Goal: Task Accomplishment & Management: Manage account settings

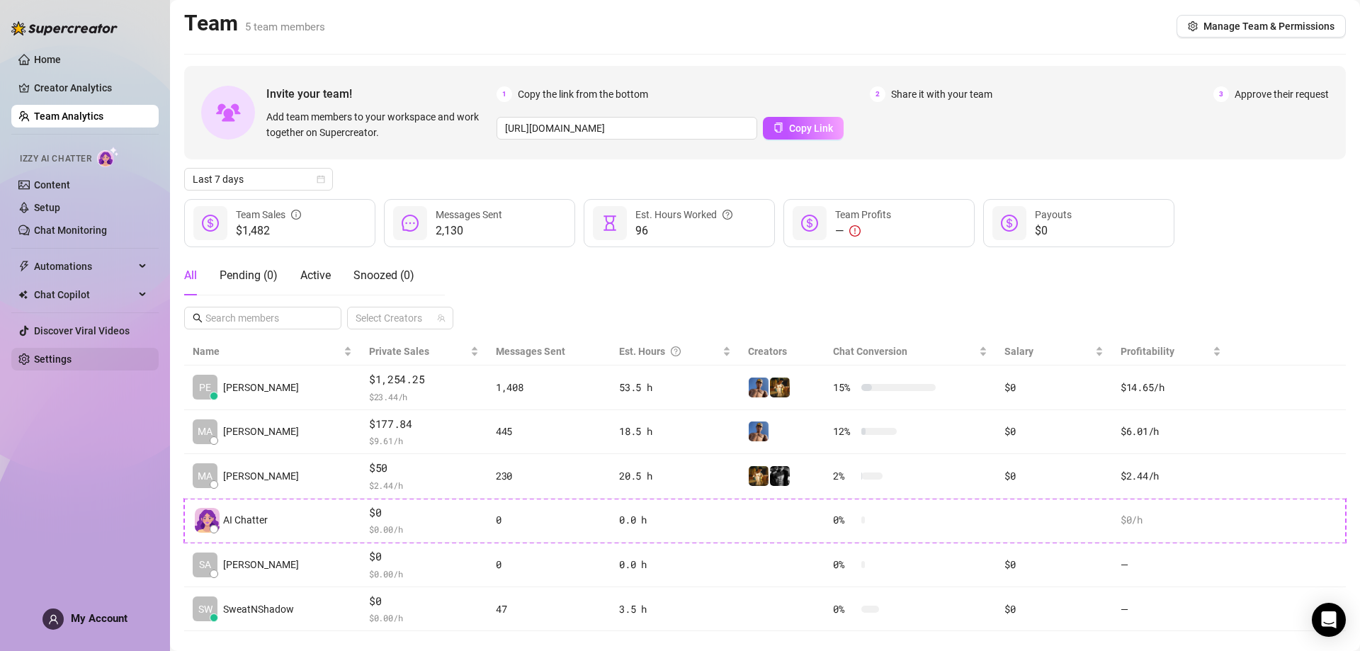
click at [72, 357] on link "Settings" at bounding box center [53, 359] width 38 height 11
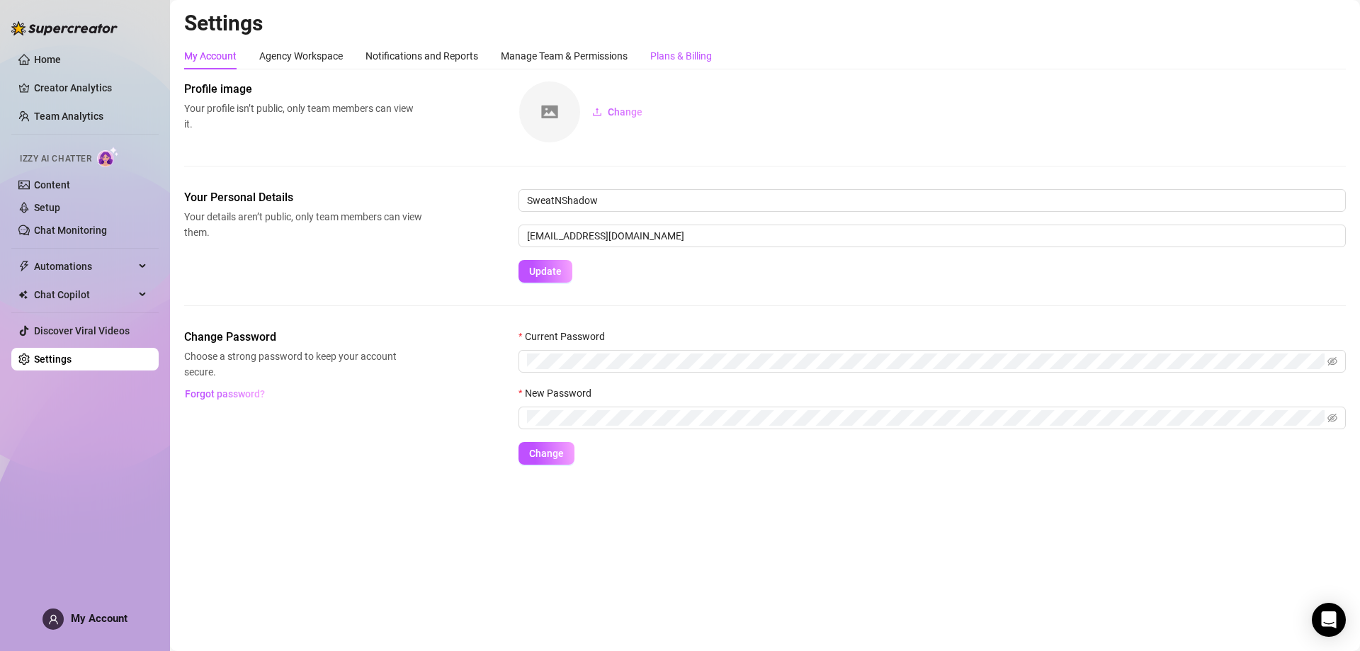
click at [667, 54] on div "Plans & Billing" at bounding box center [681, 56] width 62 height 16
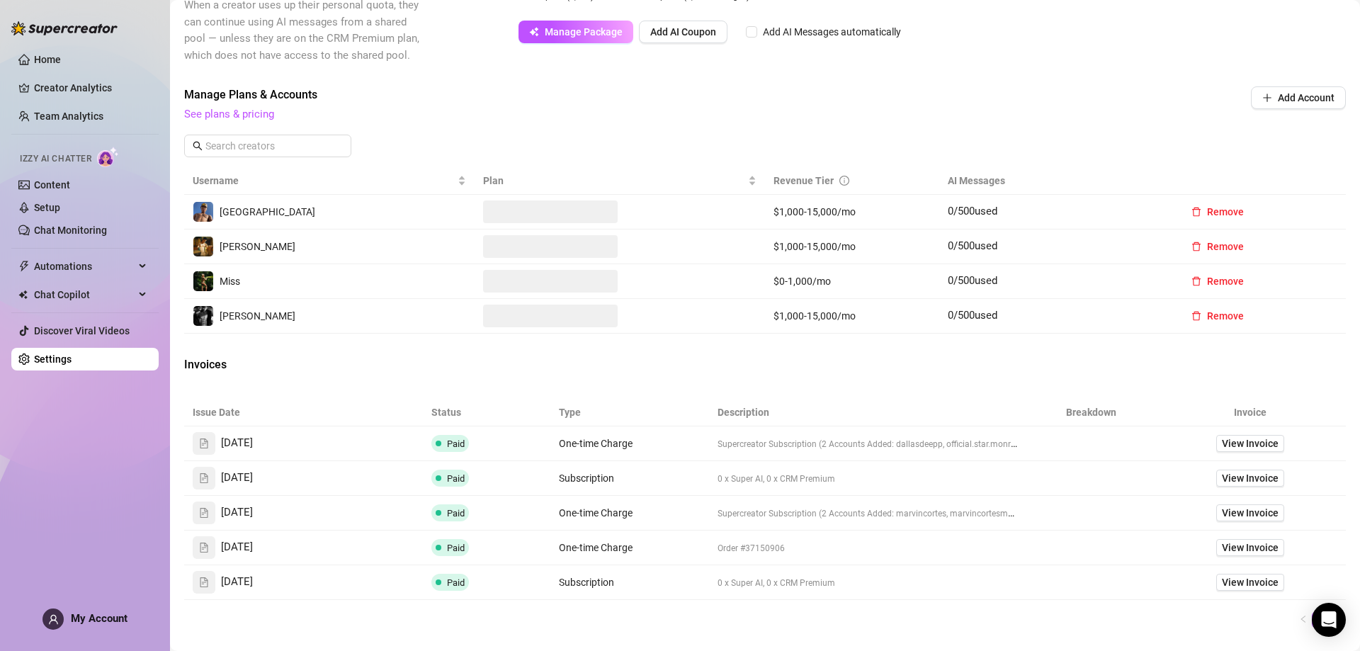
scroll to position [354, 0]
click at [1207, 277] on span "Remove" at bounding box center [1225, 281] width 37 height 11
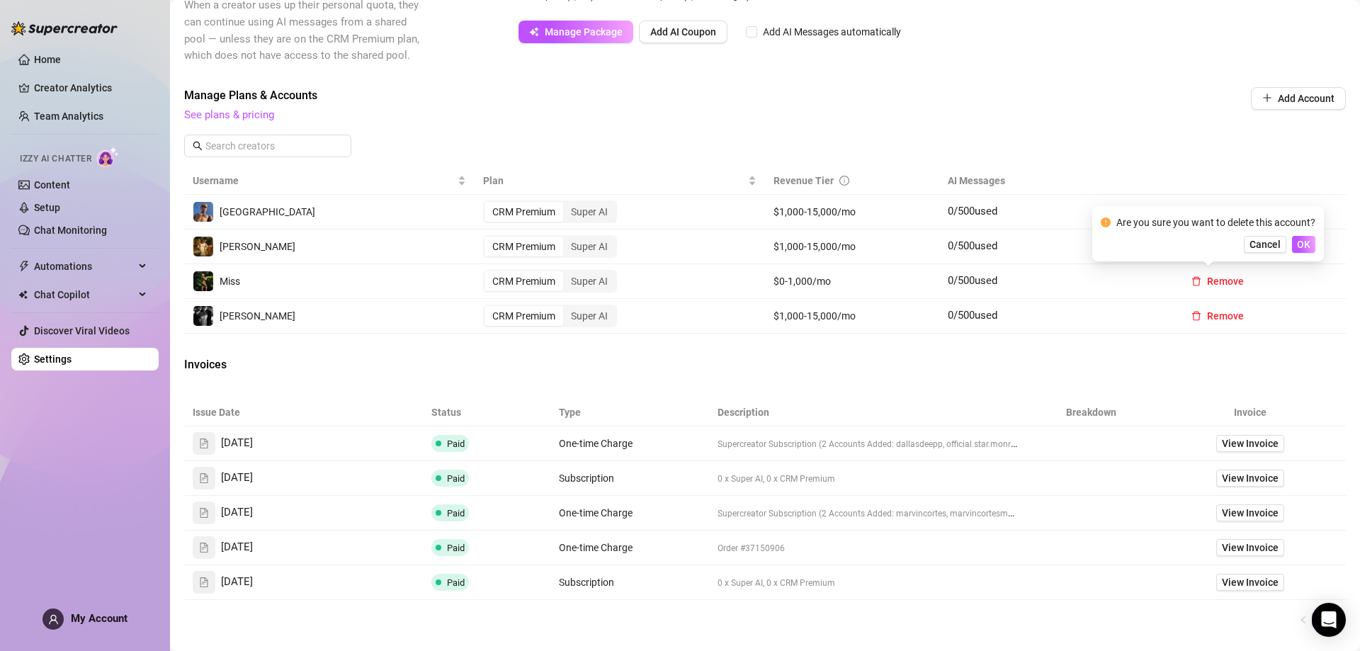
click at [1153, 83] on div "Billing Overview Creator Plans 0 x Super AI, 4 x CRM Premium AI Message Package…" at bounding box center [765, 220] width 1162 height 987
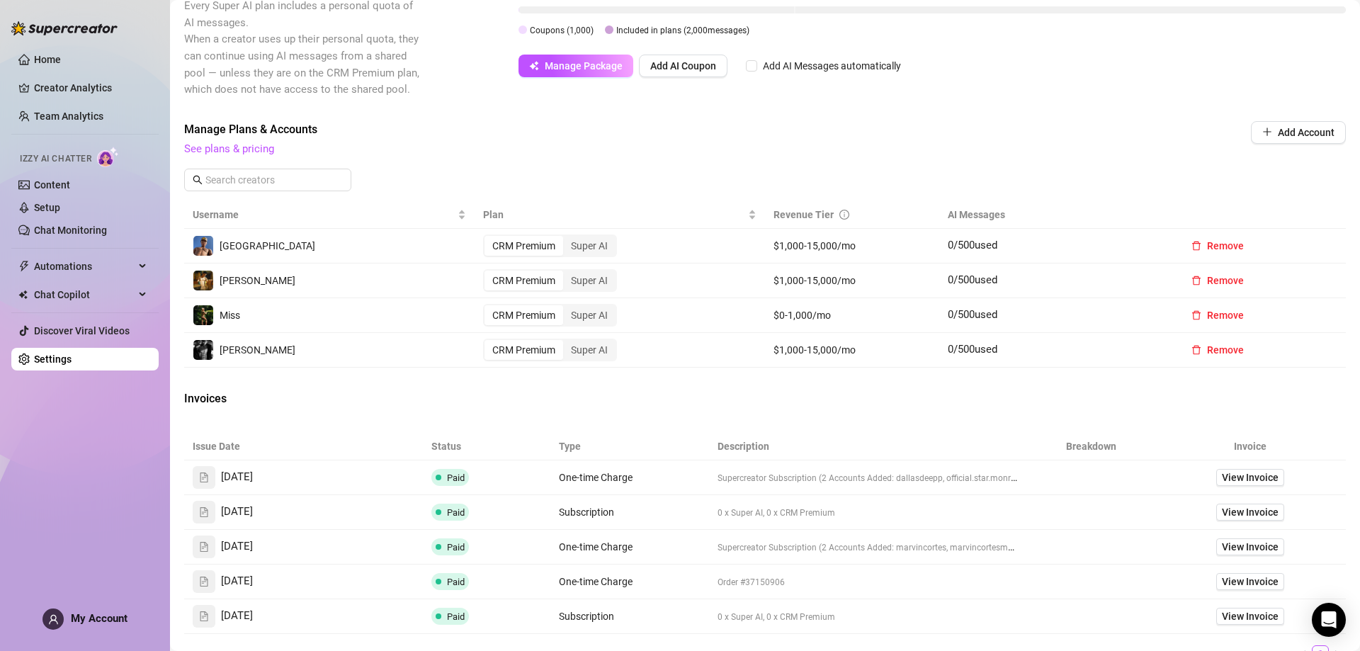
scroll to position [283, 0]
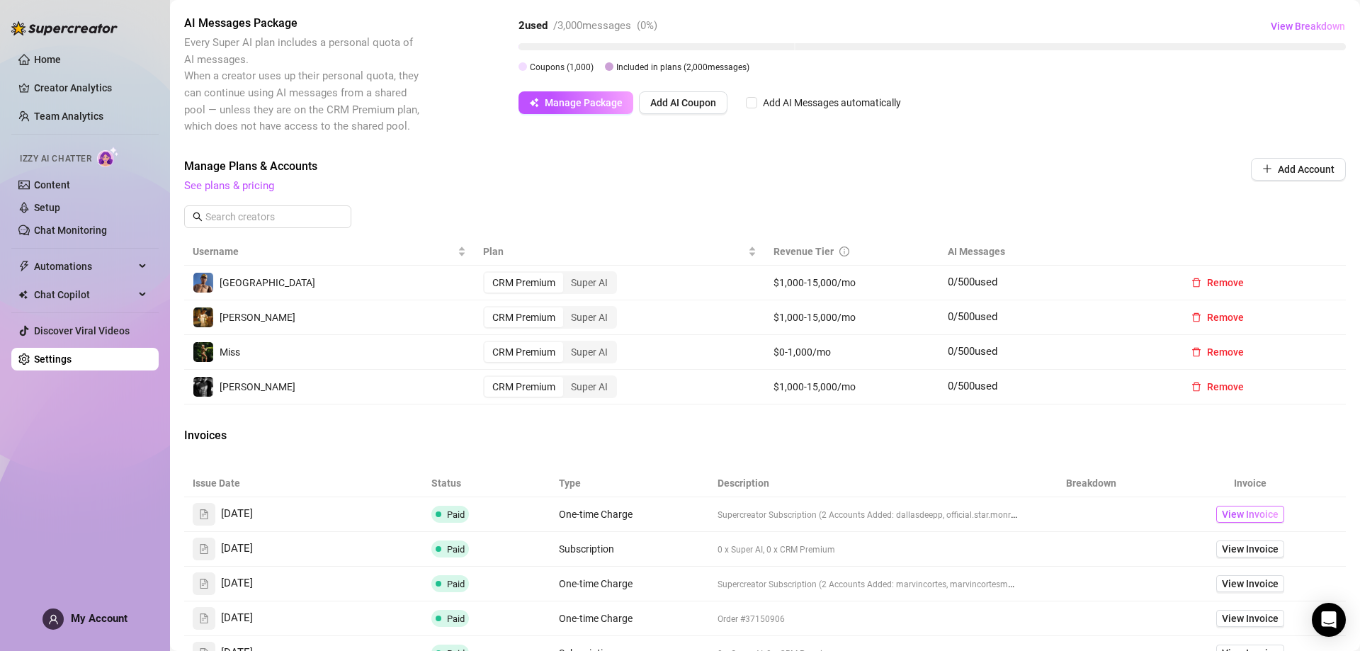
click at [1240, 511] on span "View Invoice" at bounding box center [1250, 515] width 57 height 16
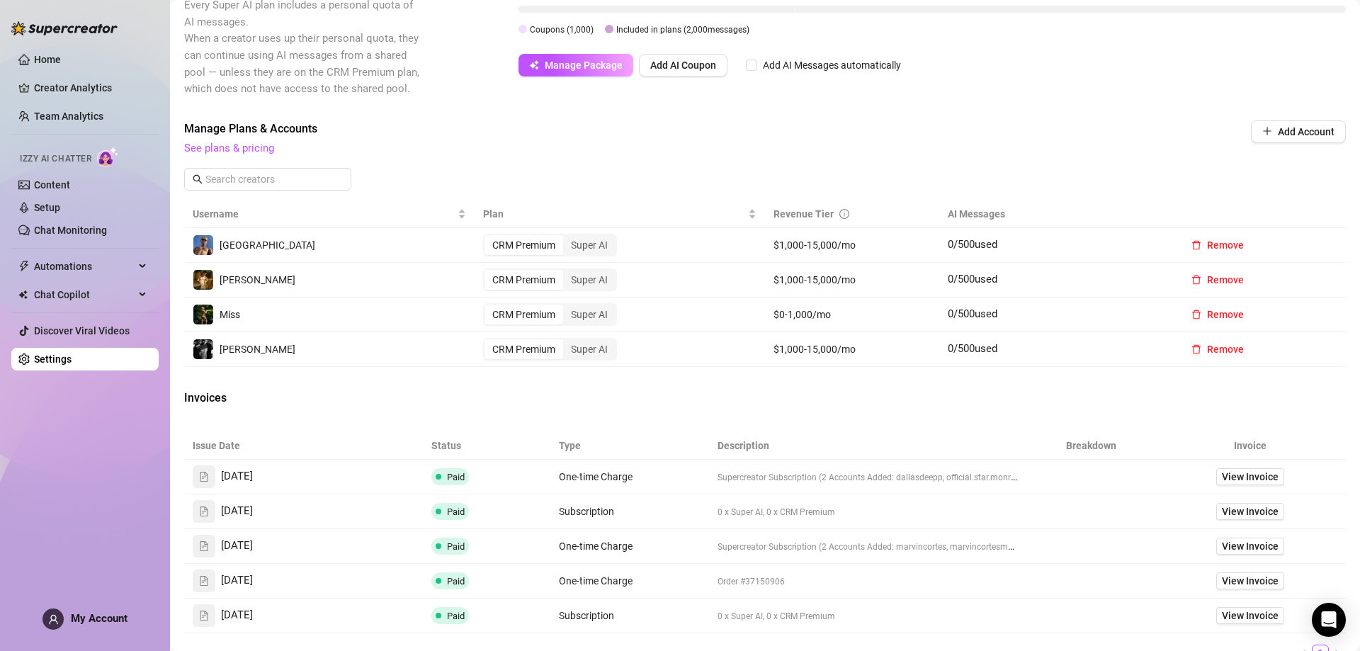
scroll to position [354, 0]
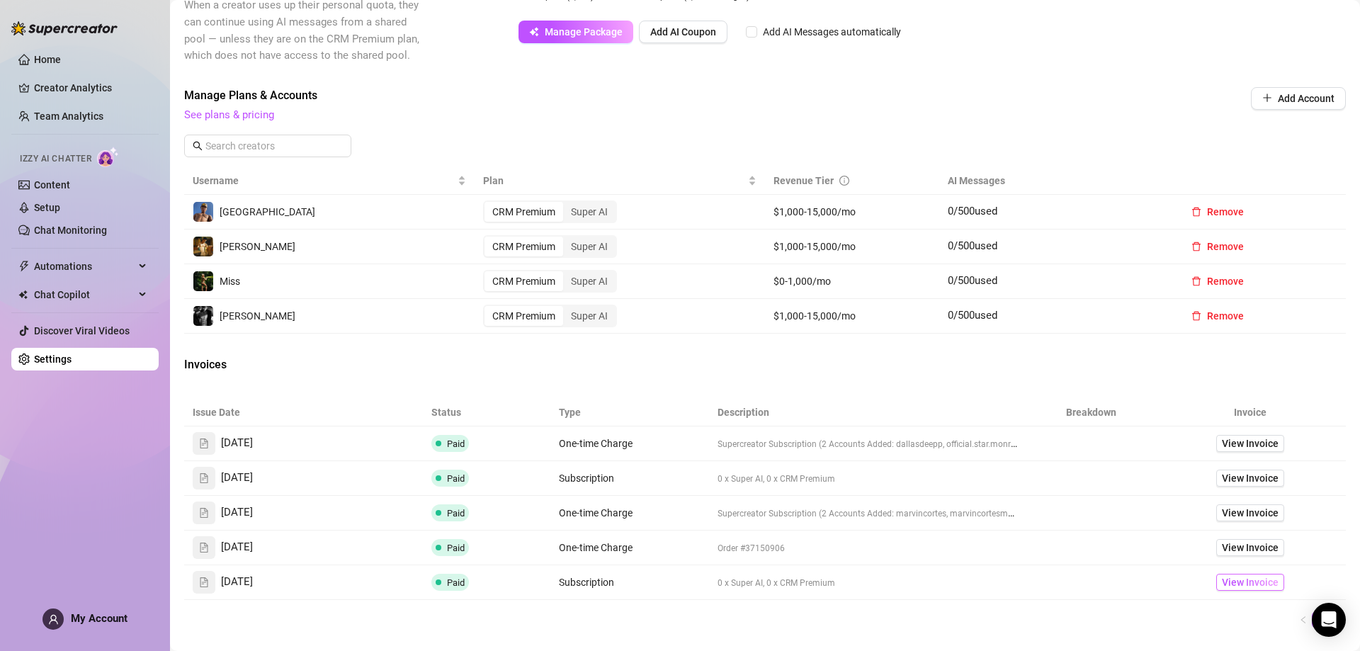
click at [1233, 580] on span "View Invoice" at bounding box center [1250, 583] width 57 height 16
click at [1239, 439] on span "View Invoice" at bounding box center [1250, 444] width 57 height 16
click at [1219, 278] on span "Remove" at bounding box center [1225, 281] width 37 height 11
click at [1299, 245] on span "OK" at bounding box center [1303, 244] width 13 height 11
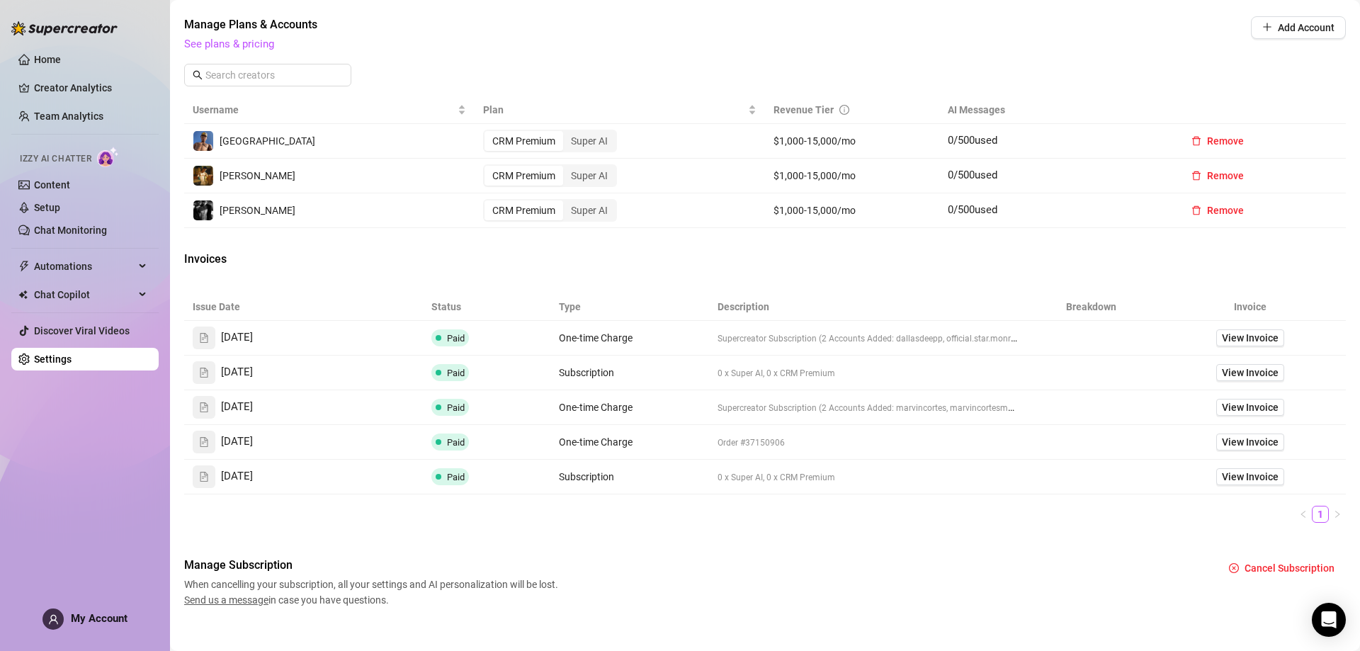
scroll to position [441, 0]
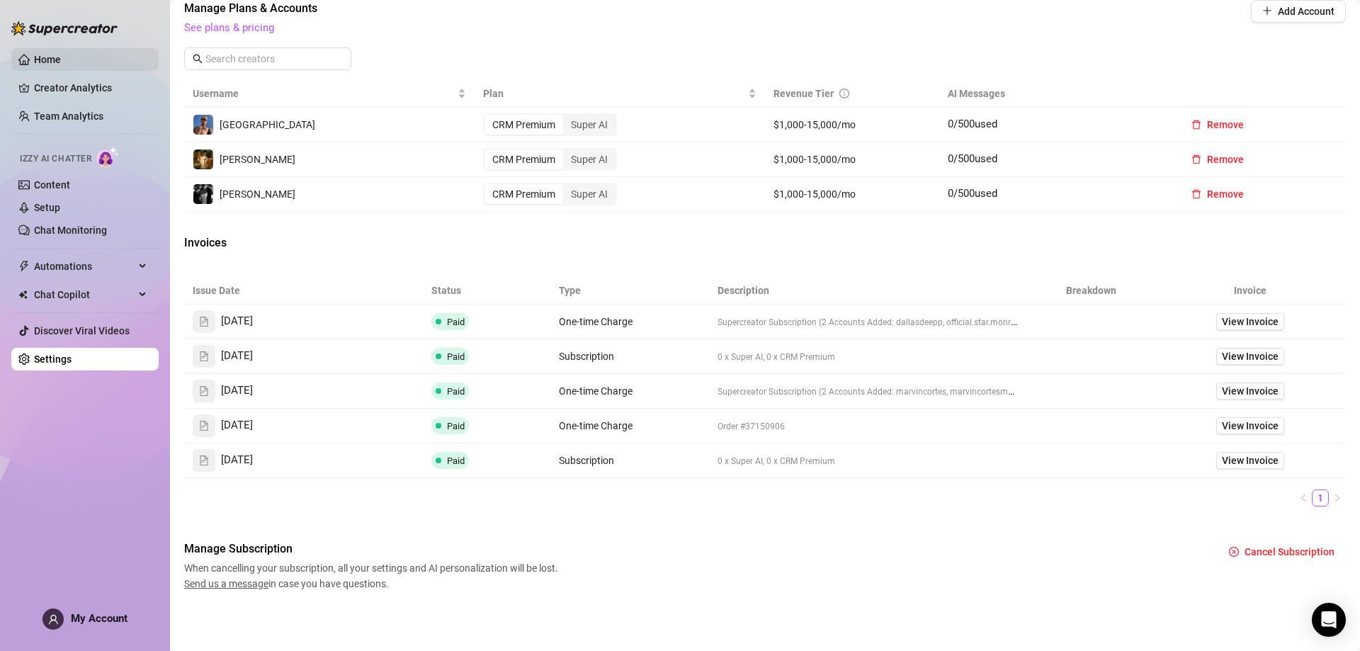
click at [59, 54] on link "Home" at bounding box center [47, 59] width 27 height 11
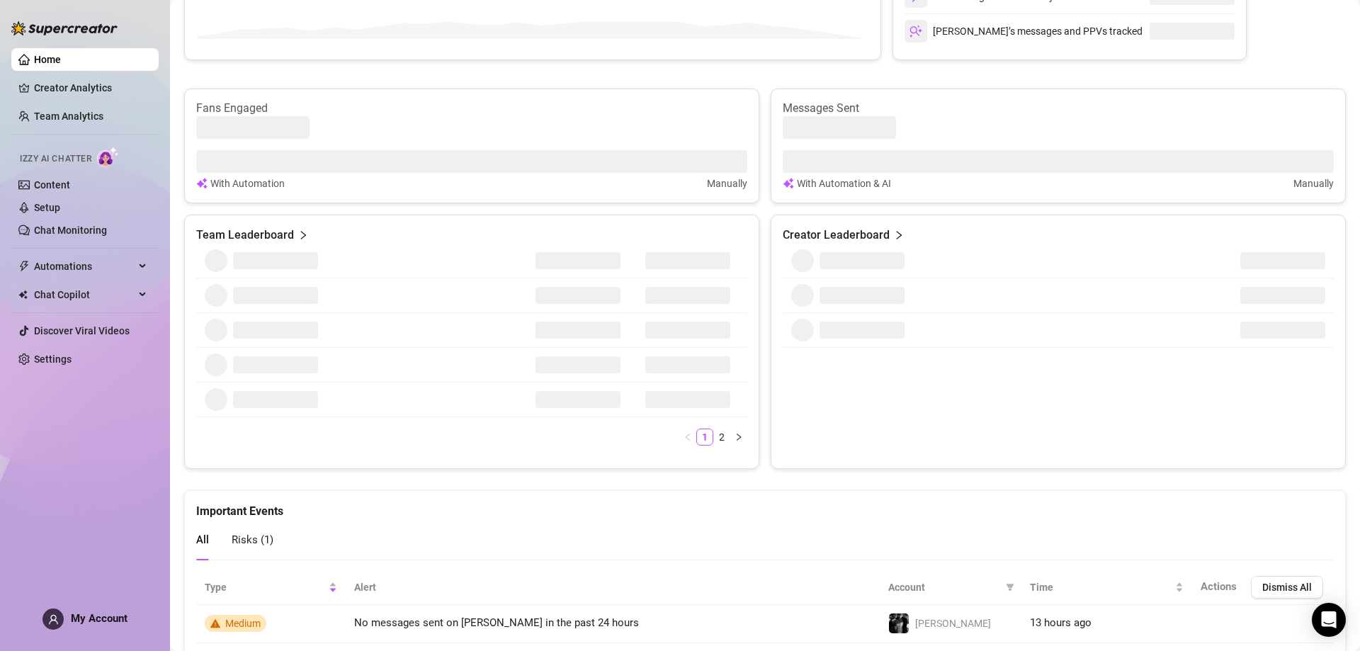
scroll to position [441, 0]
